Goal: Information Seeking & Learning: Learn about a topic

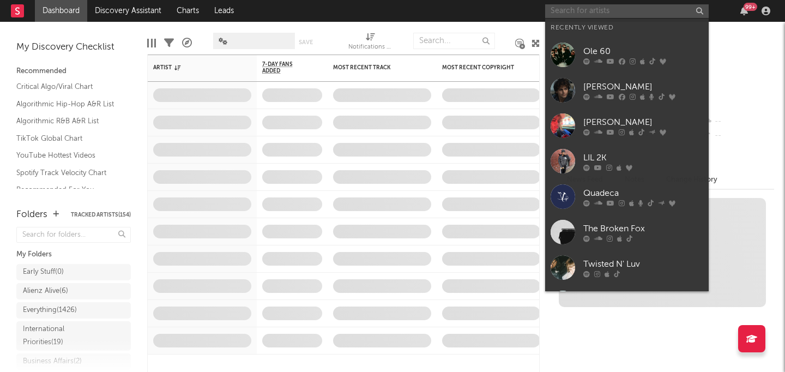
click at [596, 10] on input "text" at bounding box center [627, 11] width 164 height 14
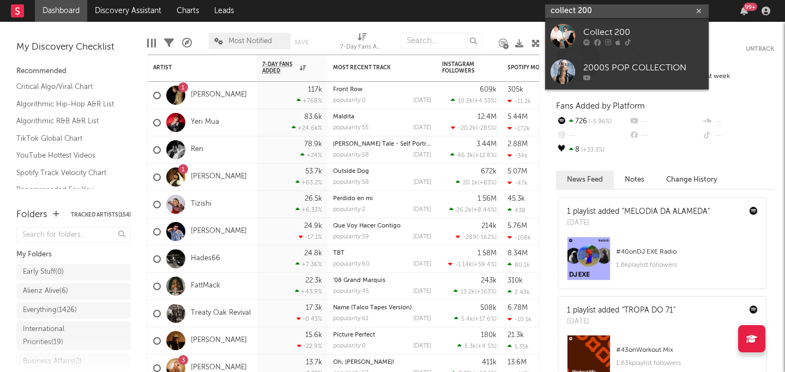
click at [615, 10] on input "collect 200" at bounding box center [627, 11] width 164 height 14
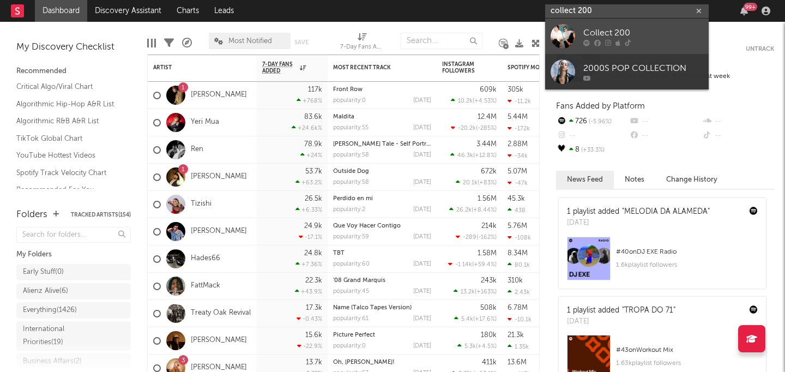
type input "collect 200"
click at [610, 25] on link "Collect 200" at bounding box center [627, 36] width 164 height 35
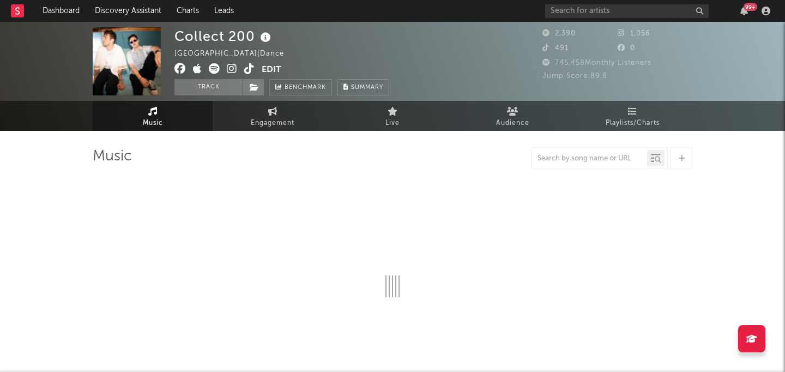
select select "1w"
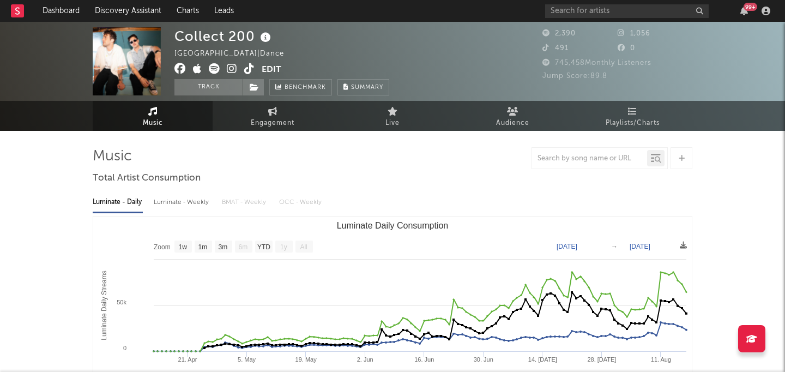
click at [234, 64] on icon at bounding box center [232, 68] width 10 height 11
